Goal: Task Accomplishment & Management: Manage account settings

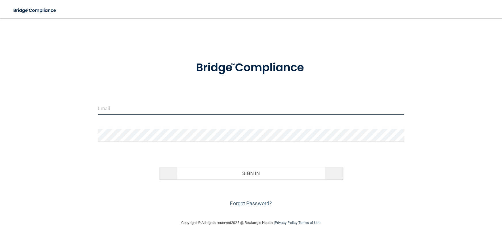
type input "[EMAIL_ADDRESS][DOMAIN_NAME]"
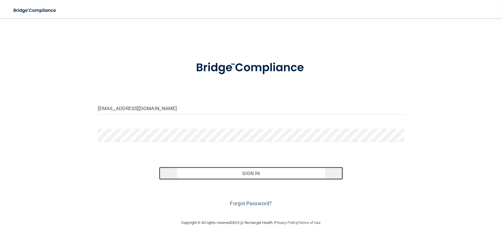
click at [233, 173] on button "Sign In" at bounding box center [251, 173] width 184 height 13
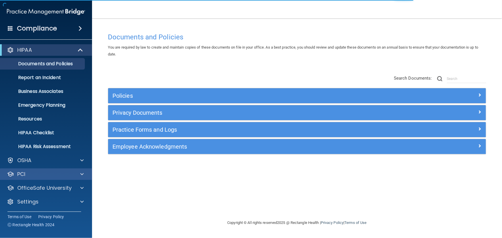
scroll to position [0, 0]
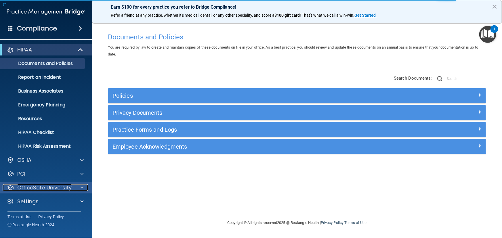
click at [38, 185] on p "OfficeSafe University" at bounding box center [44, 187] width 54 height 7
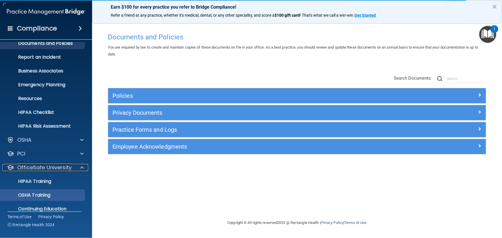
scroll to position [42, 0]
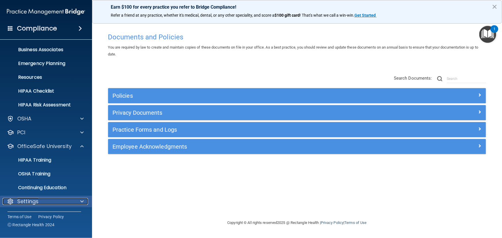
click at [31, 198] on p "Settings" at bounding box center [27, 201] width 21 height 7
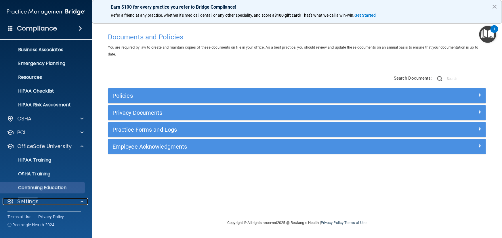
scroll to position [97, 0]
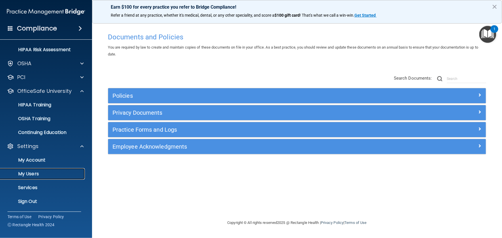
click at [26, 171] on p "My Users" at bounding box center [43, 174] width 79 height 6
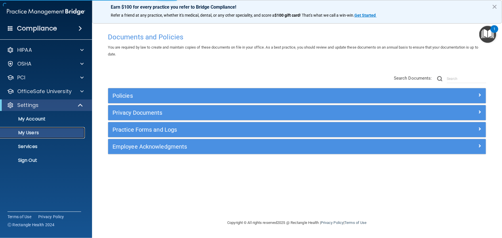
select select "20"
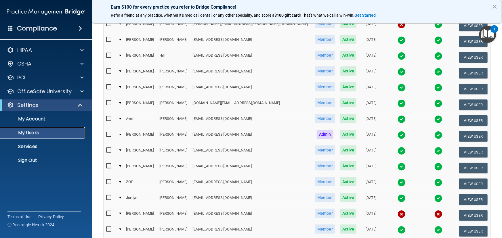
scroll to position [235, 0]
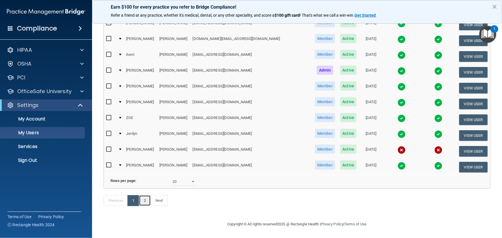
click at [144, 202] on link "2" at bounding box center [145, 200] width 12 height 11
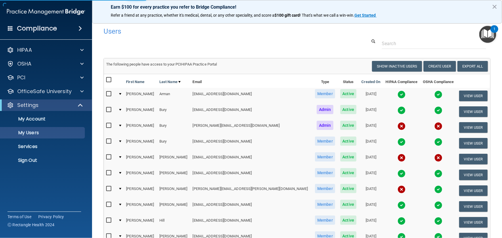
select select "20"
